Goal: Transaction & Acquisition: Download file/media

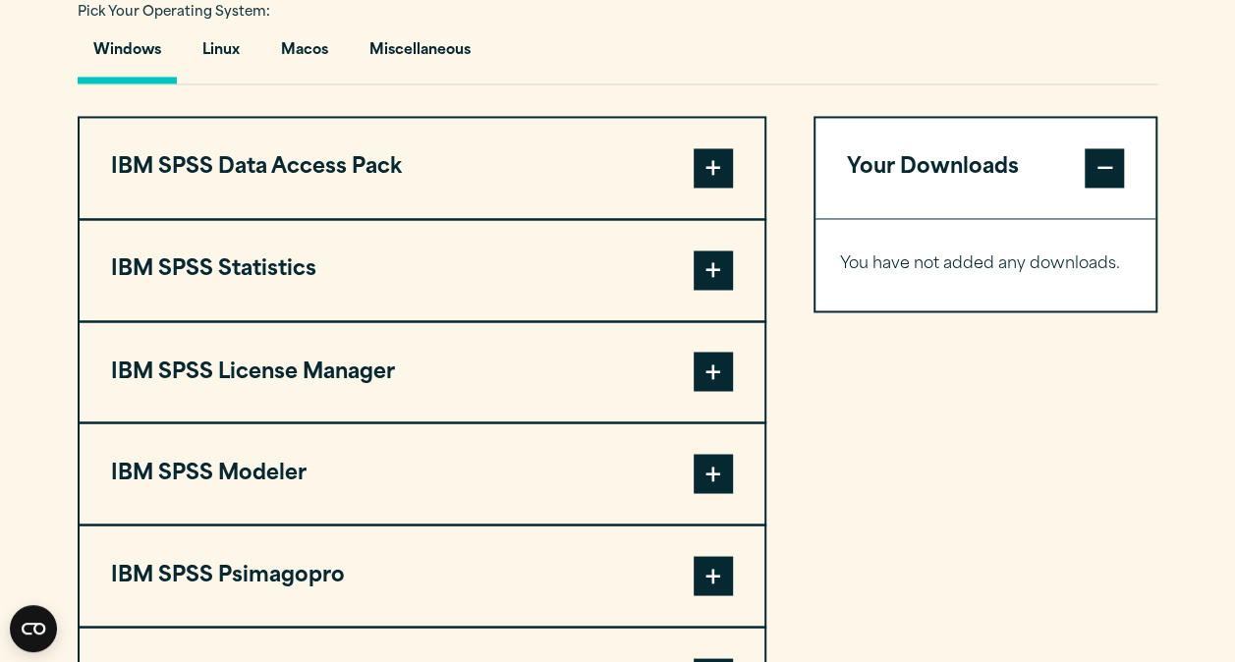
scroll to position [1473, 0]
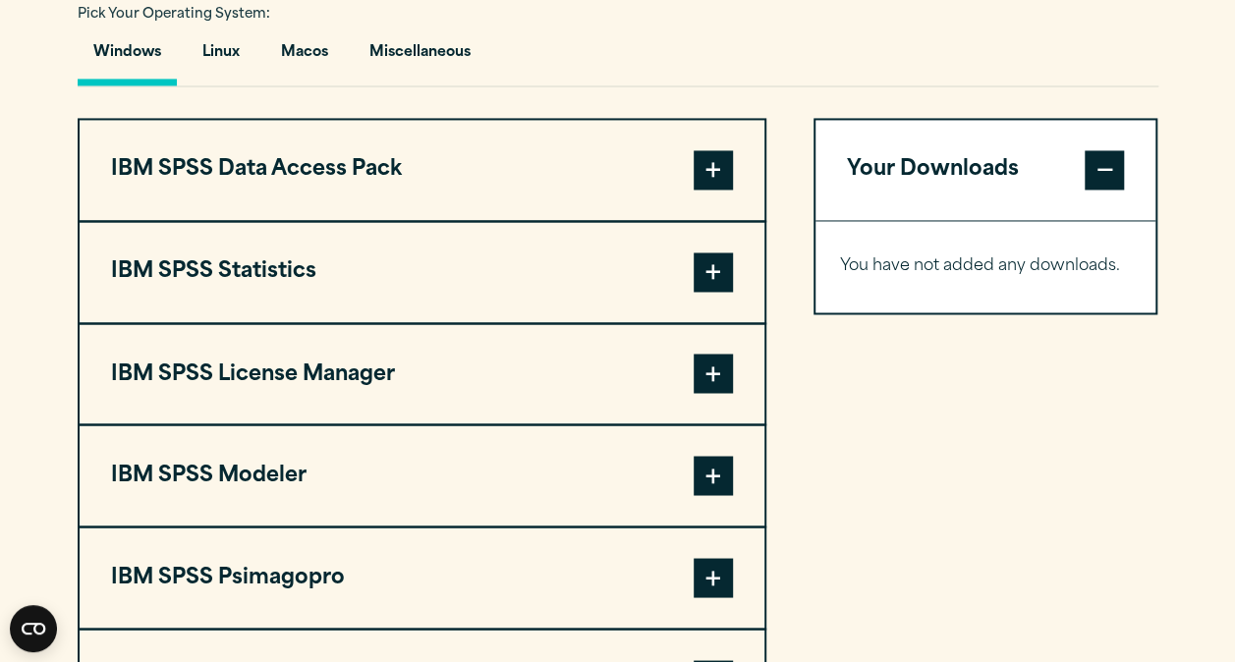
click at [705, 253] on span at bounding box center [712, 271] width 39 height 39
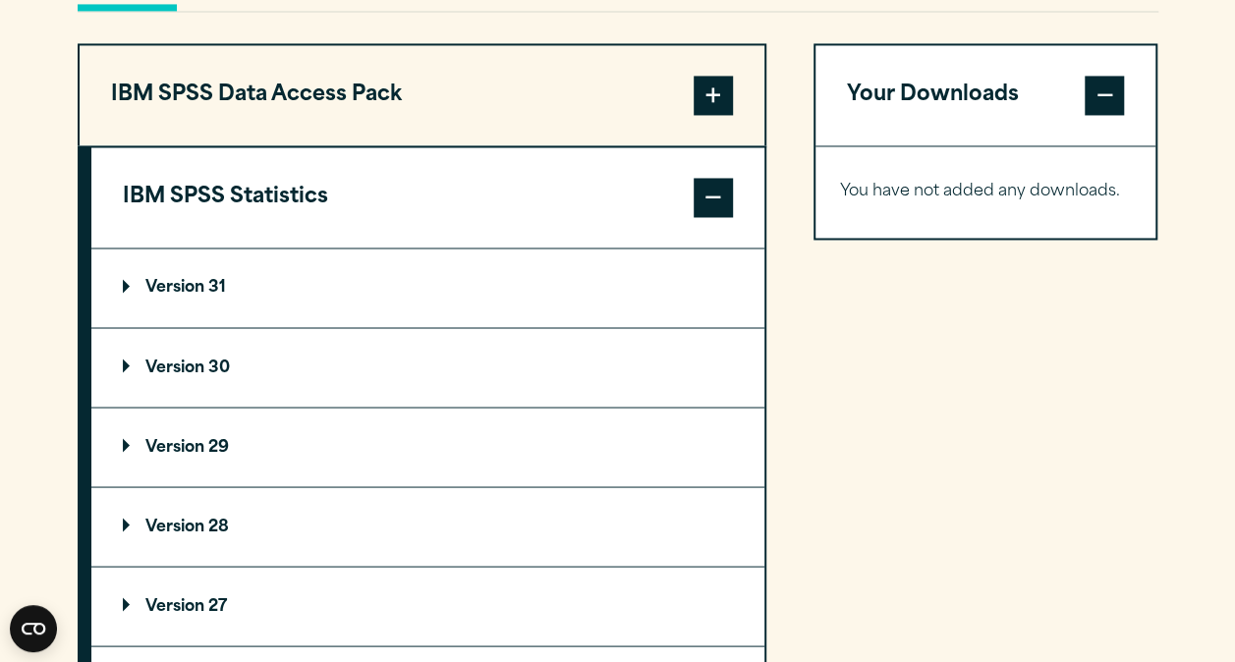
scroll to position [1670, 0]
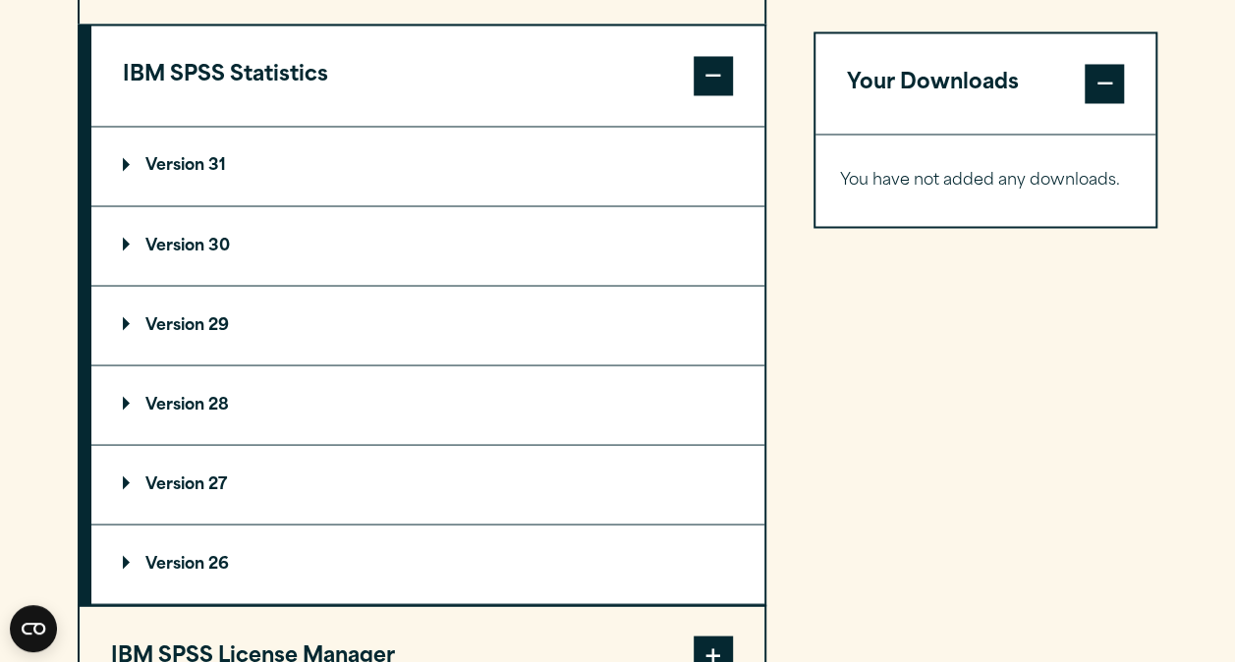
click at [204, 167] on p "Version 31" at bounding box center [174, 166] width 103 height 16
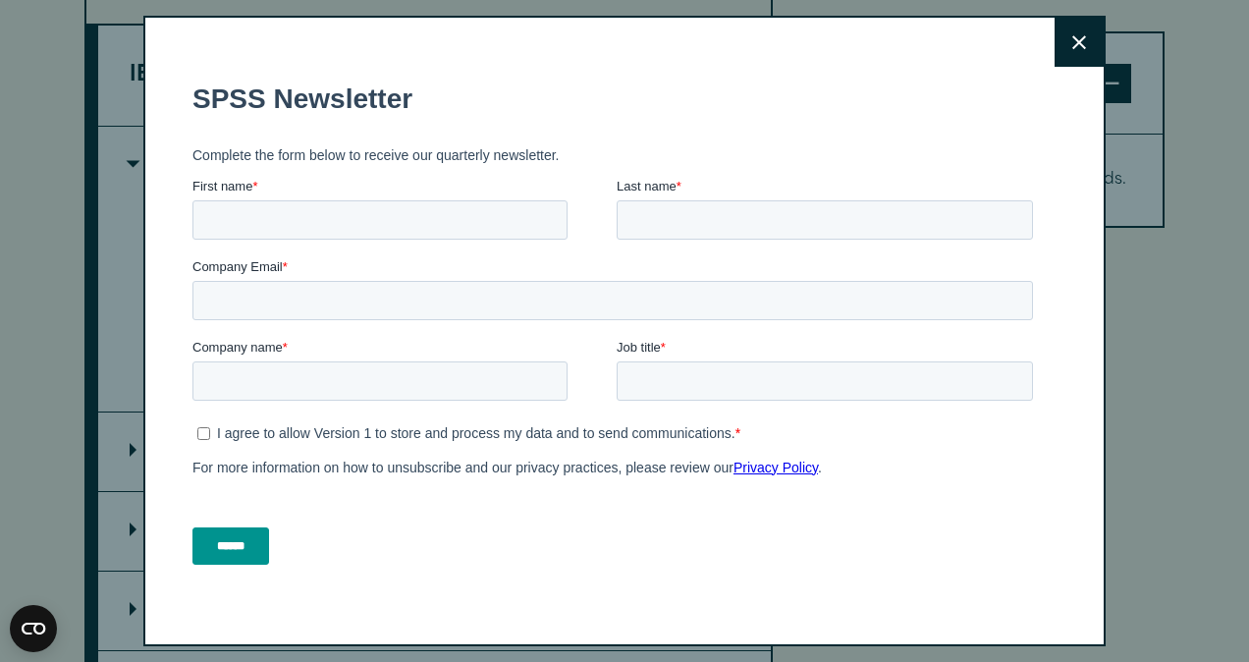
click at [1065, 46] on button "Close" at bounding box center [1079, 42] width 49 height 49
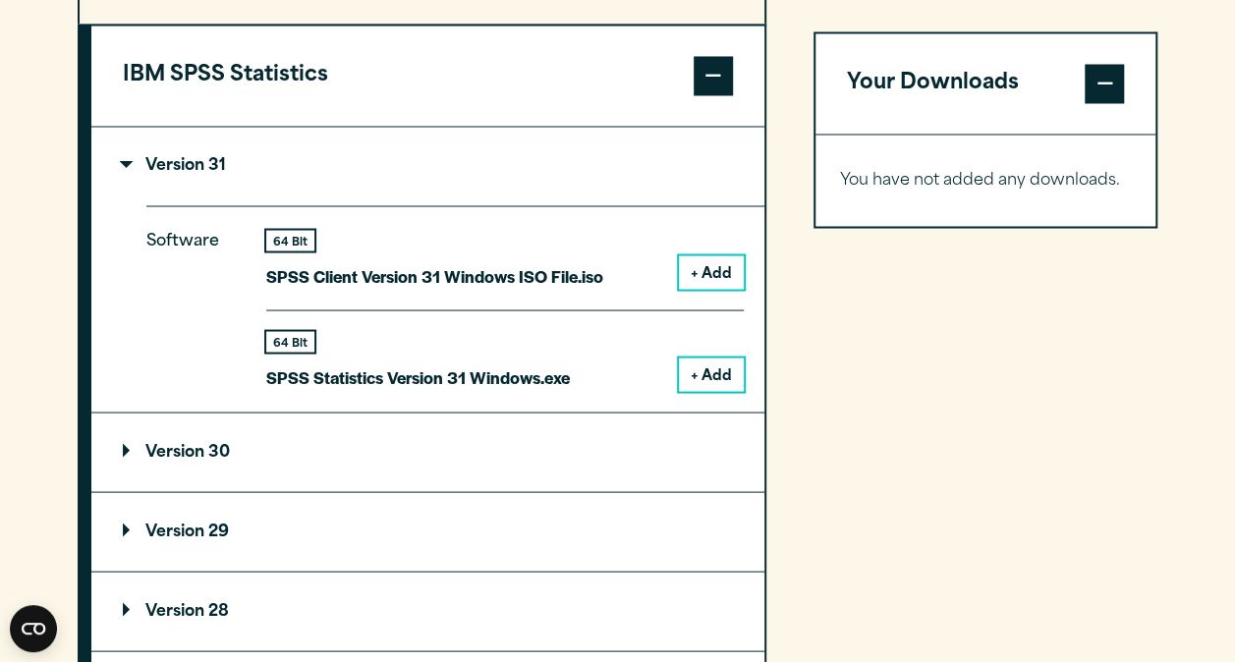
click at [707, 280] on button "+ Add" at bounding box center [711, 271] width 65 height 33
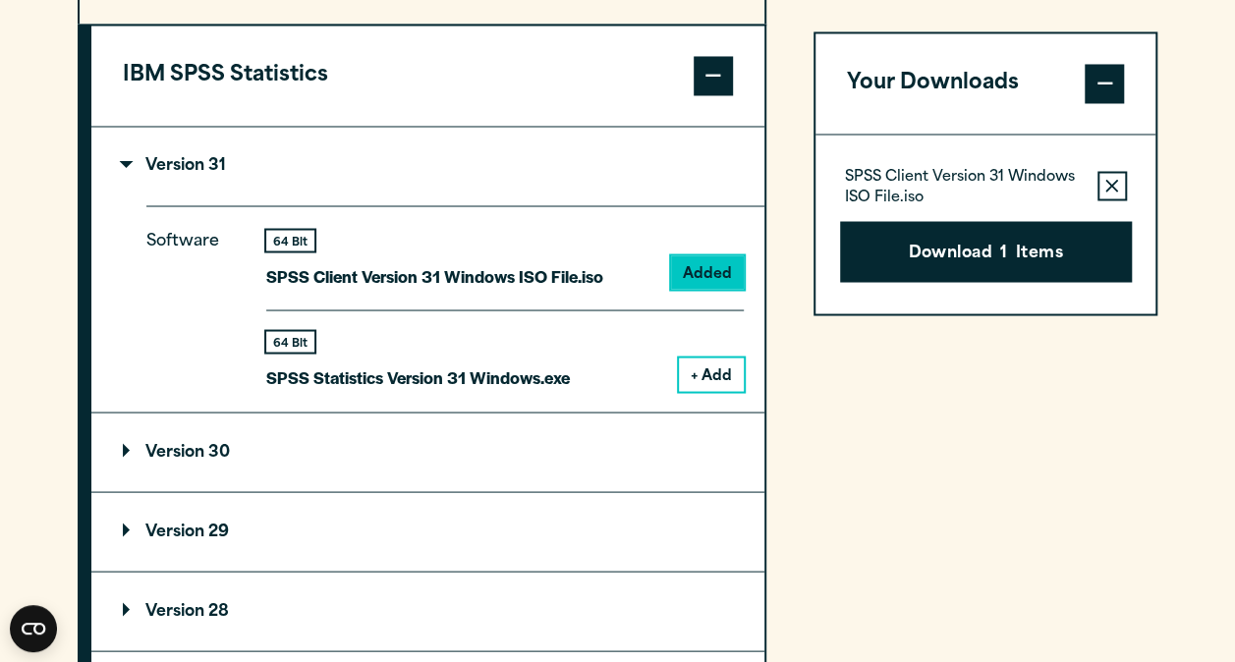
click at [698, 375] on button "+ Add" at bounding box center [711, 374] width 65 height 33
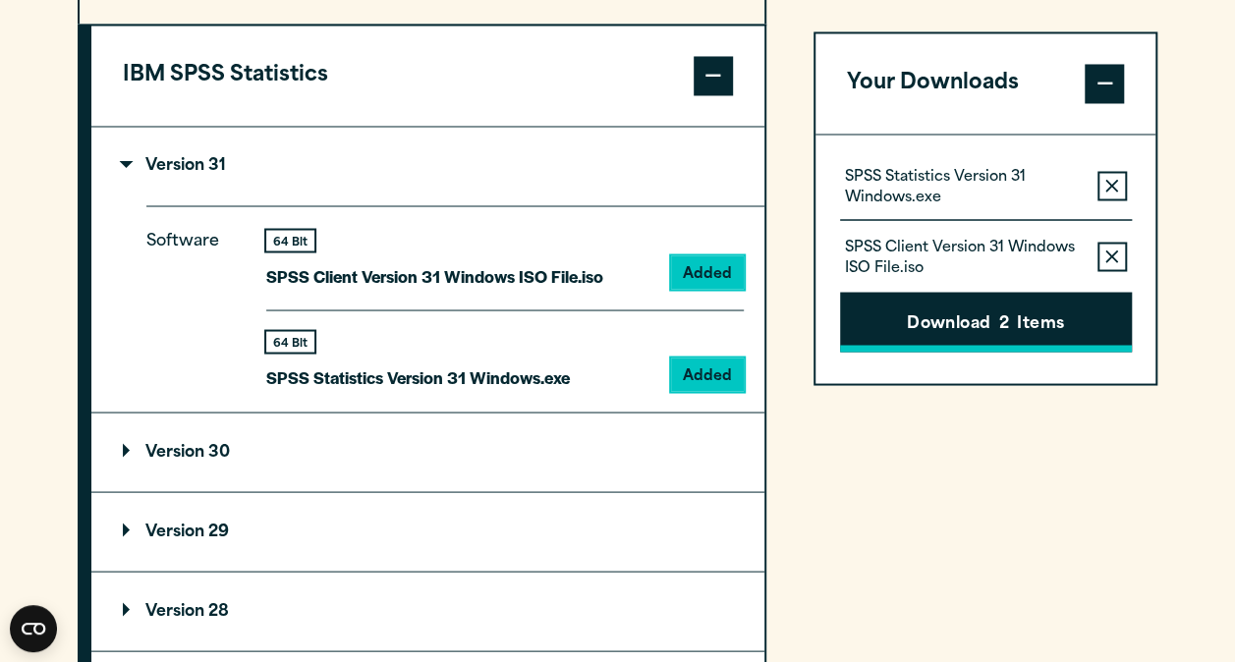
click at [901, 306] on button "Download 2 Items" at bounding box center [986, 322] width 292 height 61
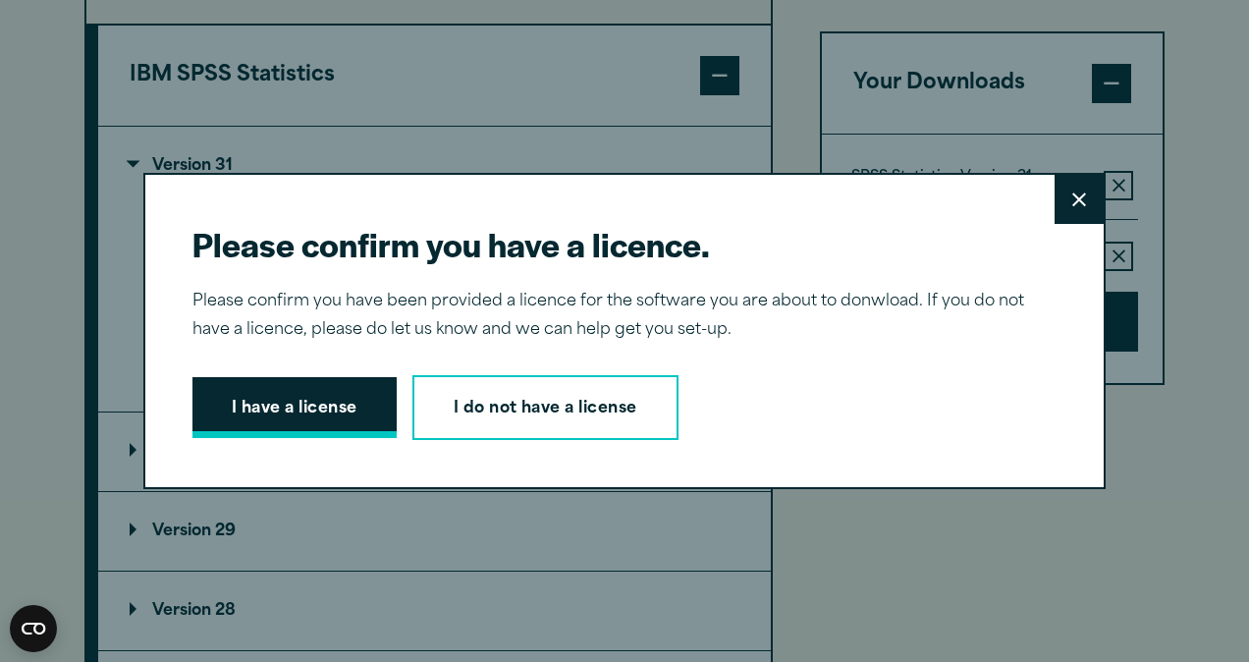
click at [283, 402] on button "I have a license" at bounding box center [295, 407] width 204 height 61
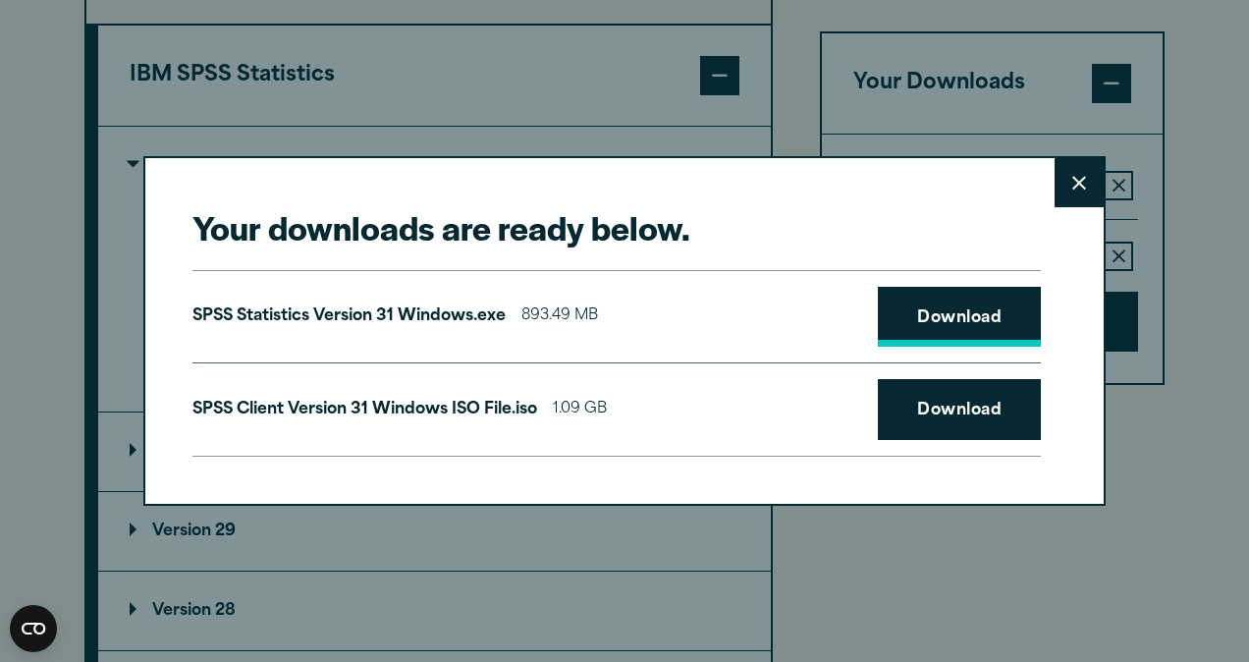
click at [882, 315] on link "Download" at bounding box center [959, 317] width 163 height 61
click at [896, 397] on link "Download" at bounding box center [959, 409] width 163 height 61
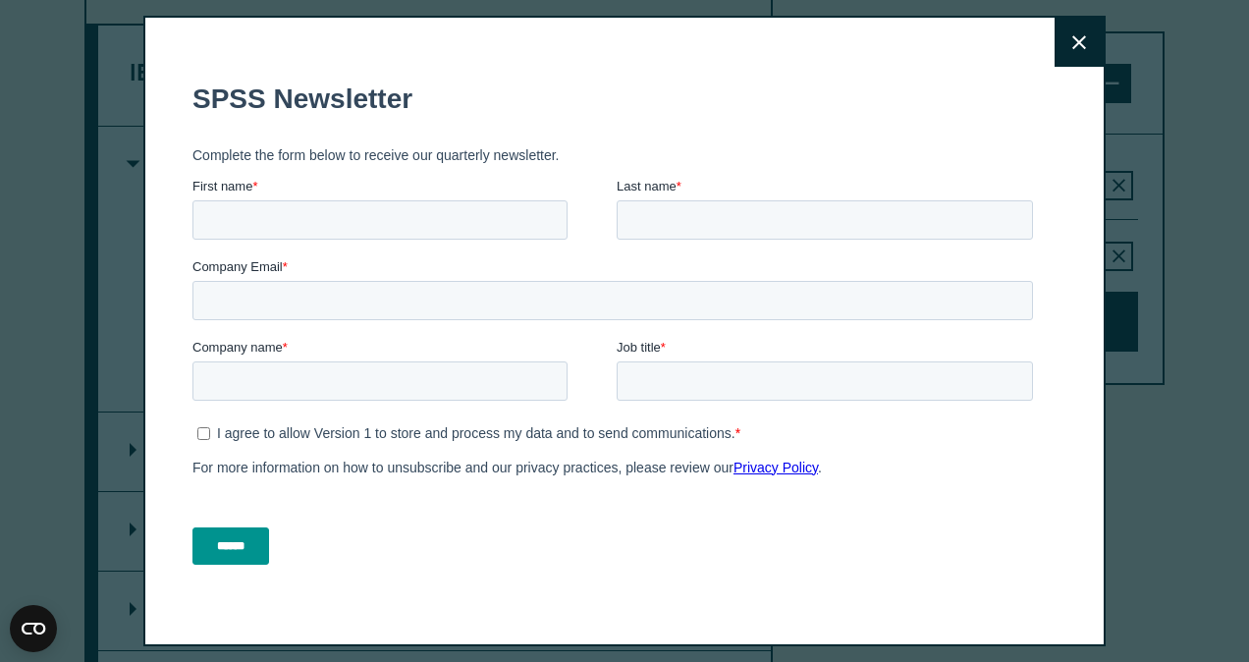
click at [1018, 399] on div at bounding box center [825, 380] width 416 height 39
click at [1055, 53] on button "Close" at bounding box center [1079, 42] width 49 height 49
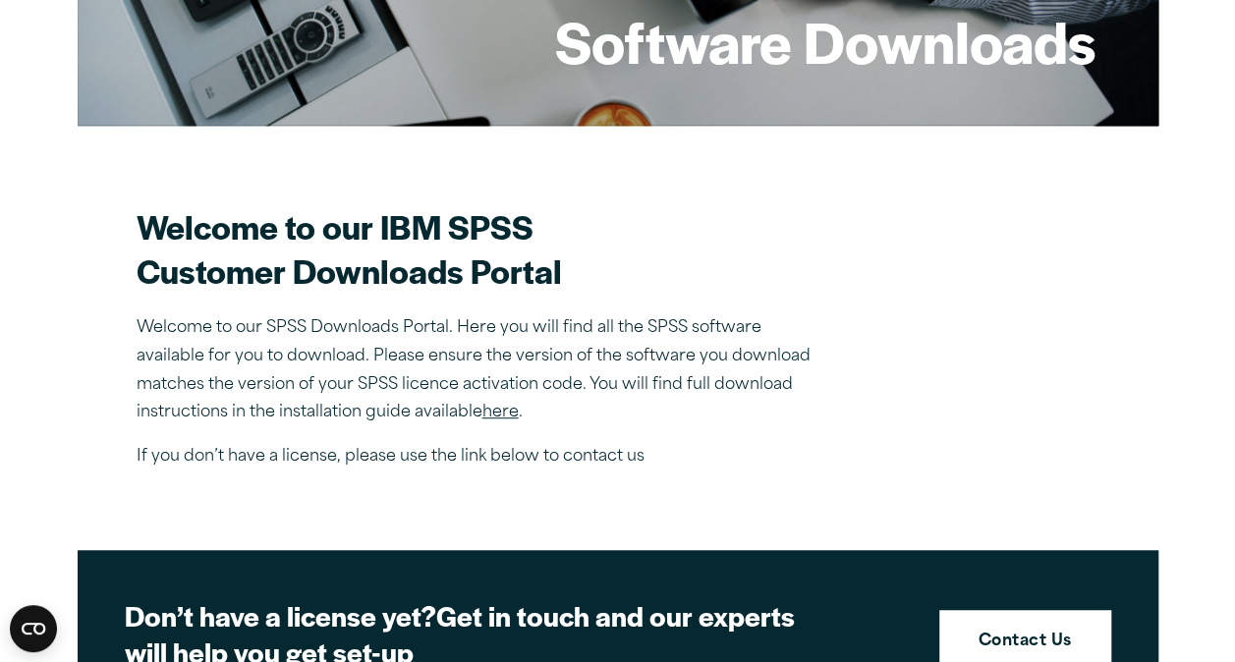
scroll to position [521, 0]
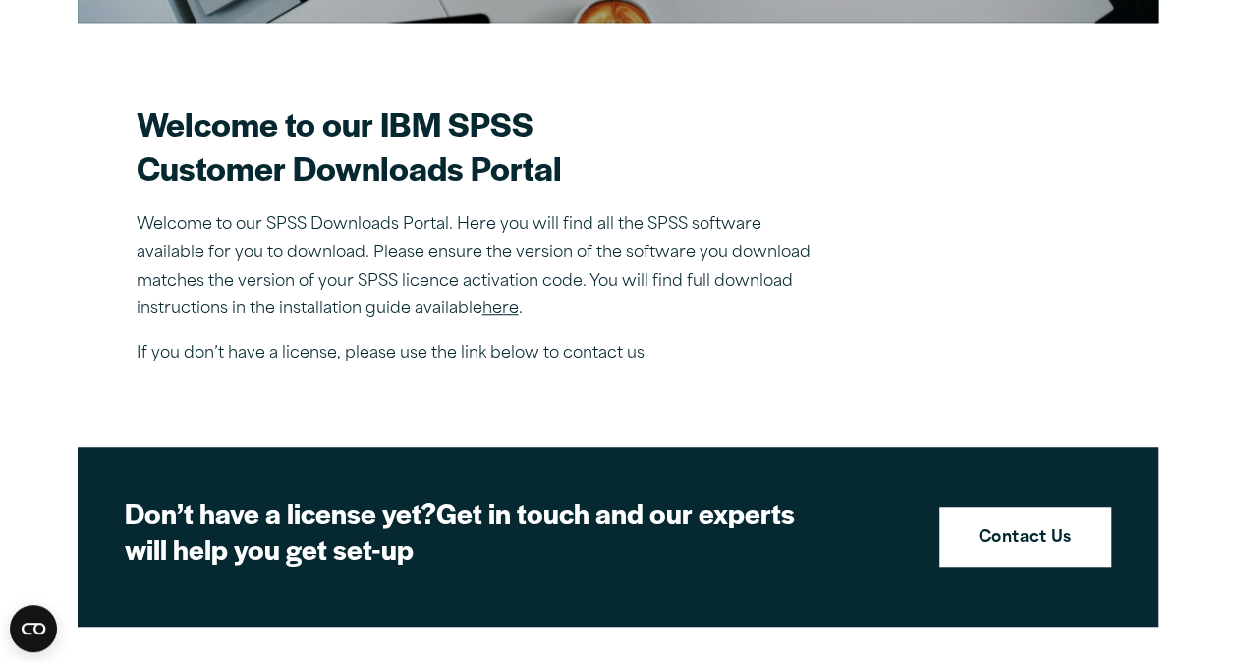
click at [504, 307] on link "here" at bounding box center [500, 310] width 36 height 16
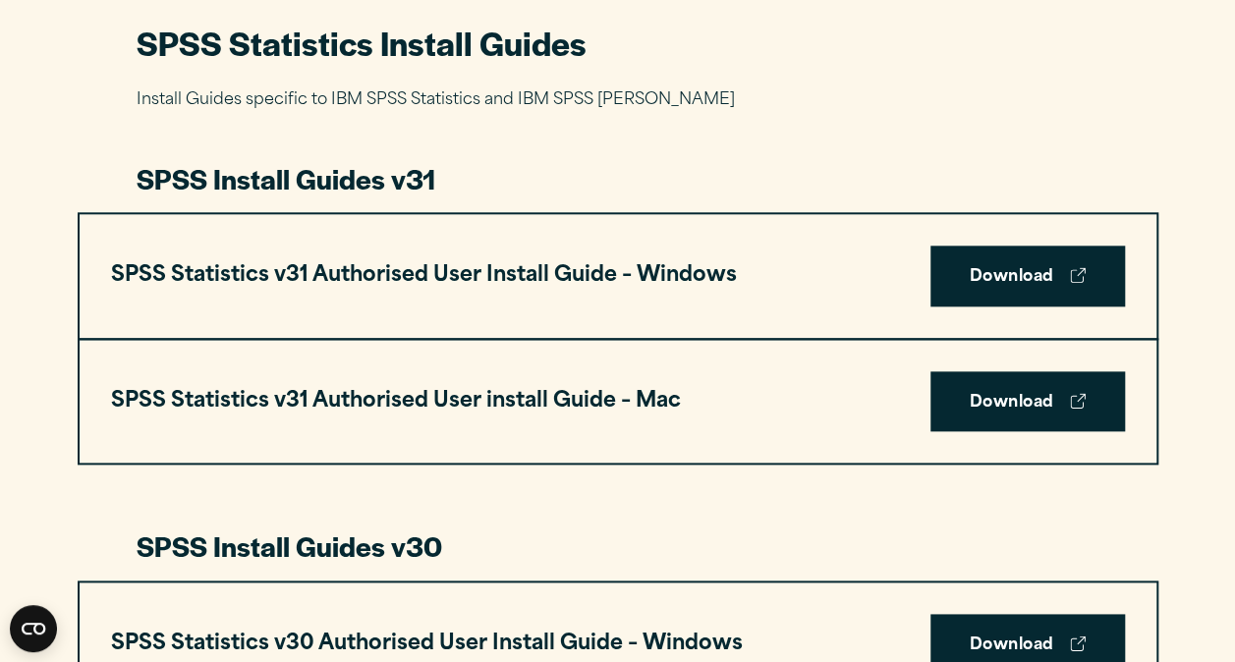
scroll to position [982, 0]
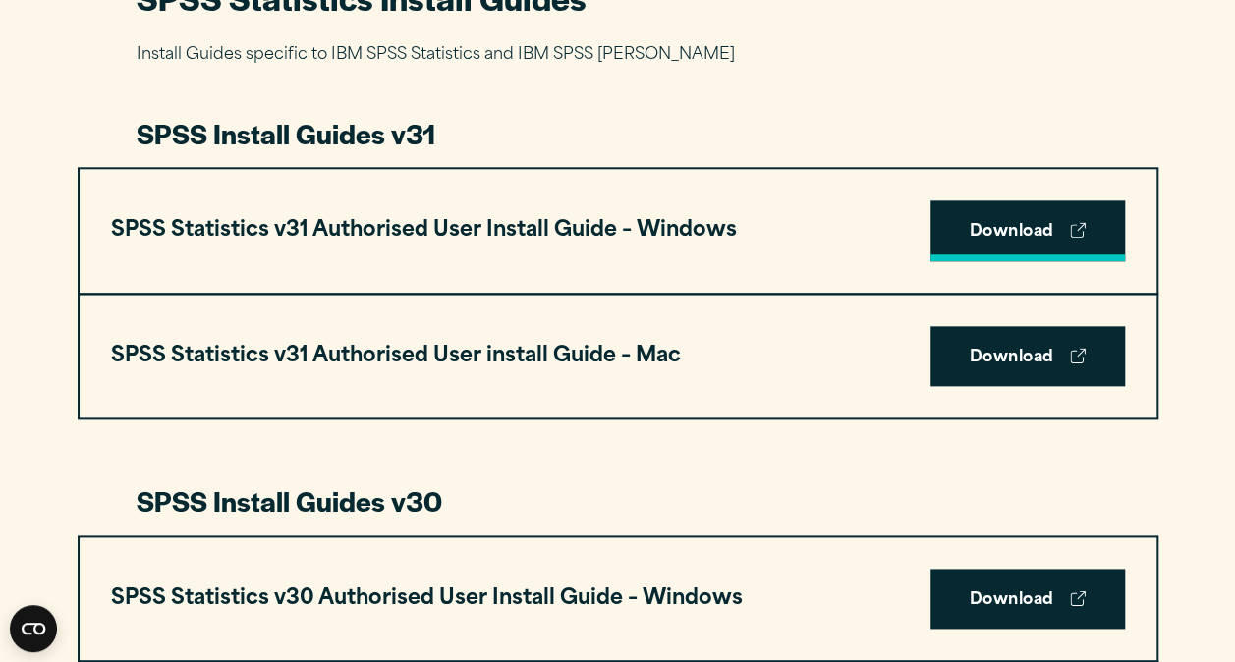
click at [963, 242] on link "Download" at bounding box center [1027, 230] width 194 height 61
